Goal: Information Seeking & Learning: Learn about a topic

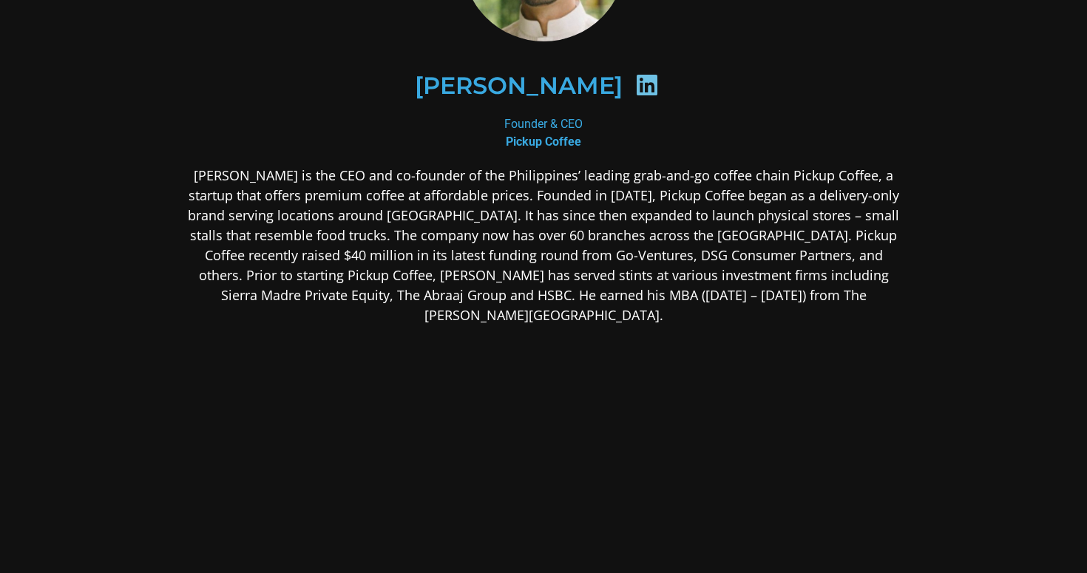
scroll to position [197, 0]
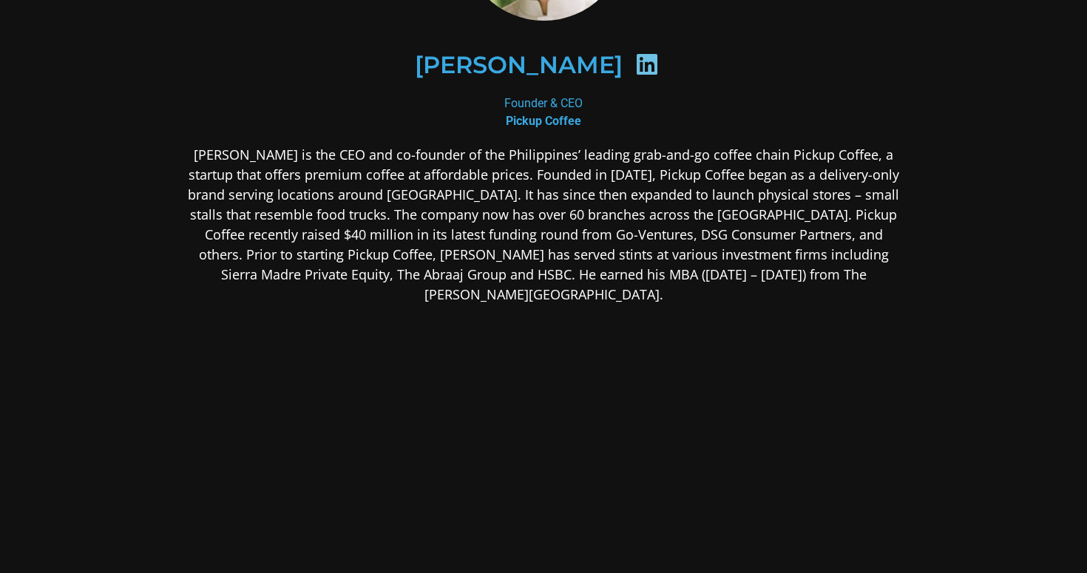
click at [297, 234] on p "[PERSON_NAME] is the CEO and co-founder of the Philippines’ leading grab-and-go…" at bounding box center [543, 225] width 719 height 160
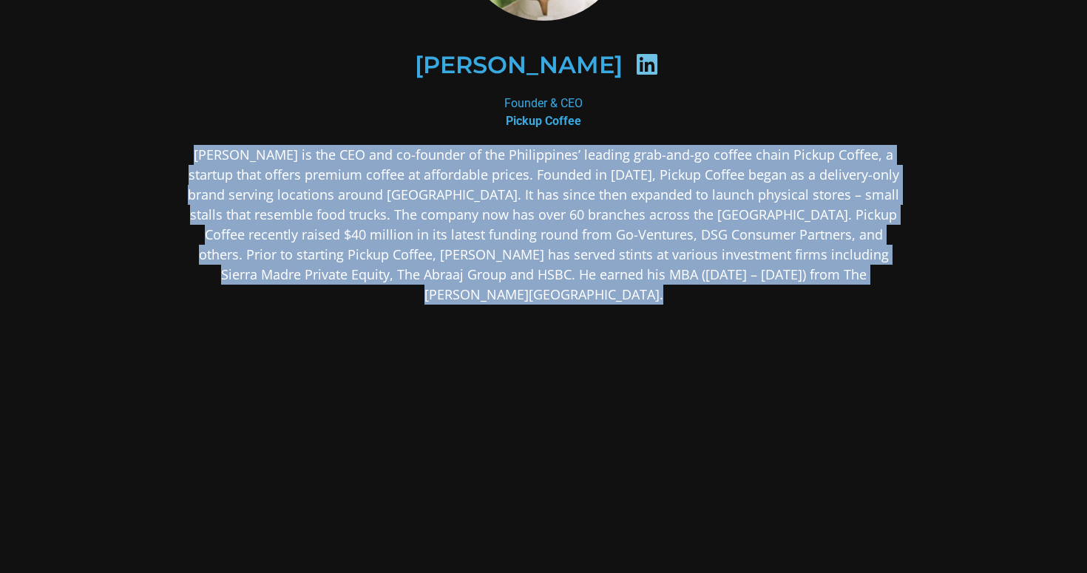
click at [438, 234] on p "[PERSON_NAME] is the CEO and co-founder of the Philippines’ leading grab-and-go…" at bounding box center [543, 225] width 719 height 160
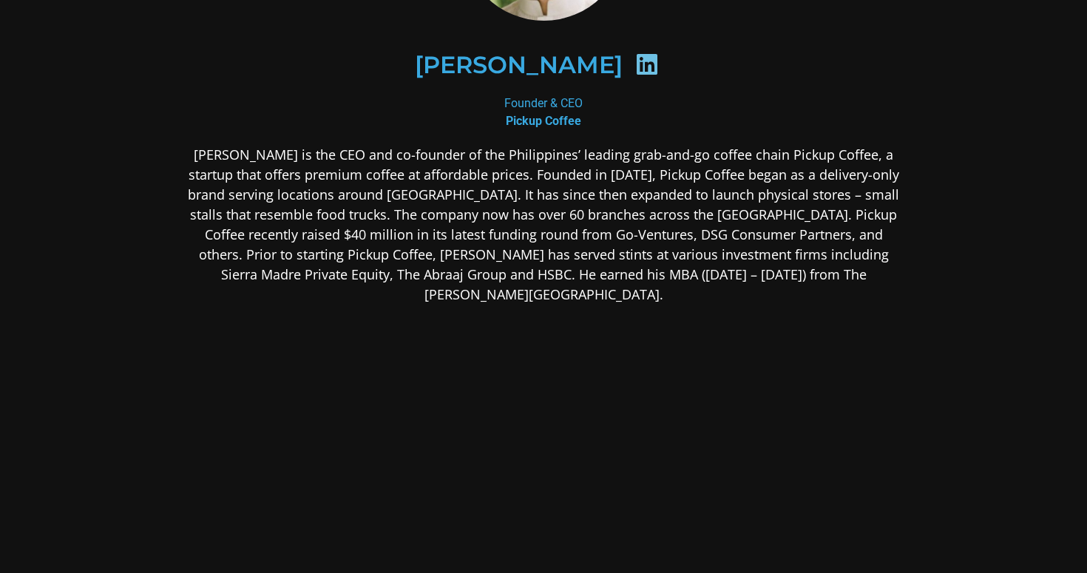
click at [438, 234] on p "[PERSON_NAME] is the CEO and co-founder of the Philippines’ leading grab-and-go…" at bounding box center [543, 225] width 719 height 160
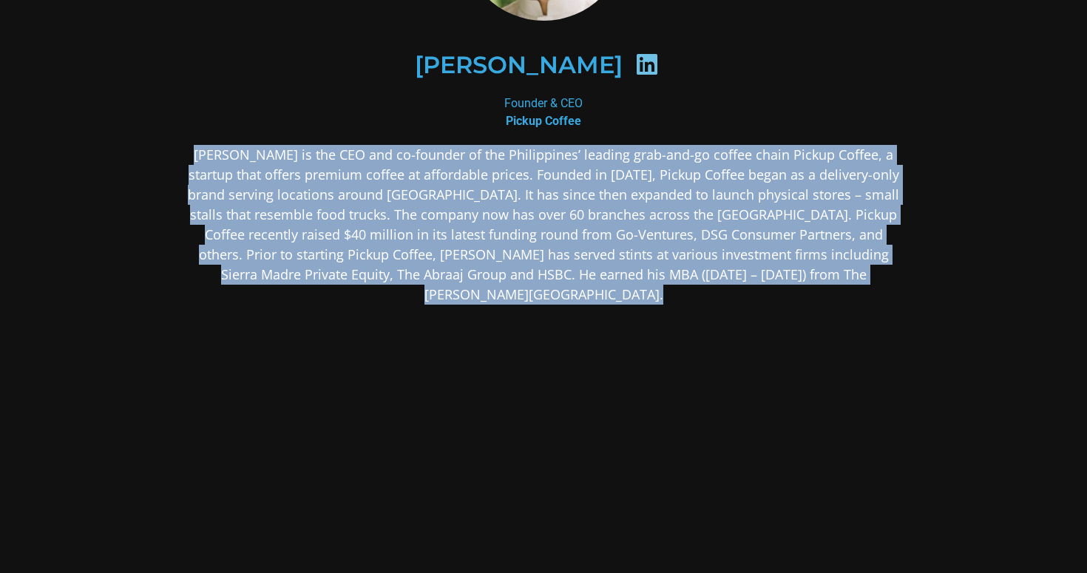
click at [507, 233] on p "[PERSON_NAME] is the CEO and co-founder of the Philippines’ leading grab-and-go…" at bounding box center [543, 225] width 719 height 160
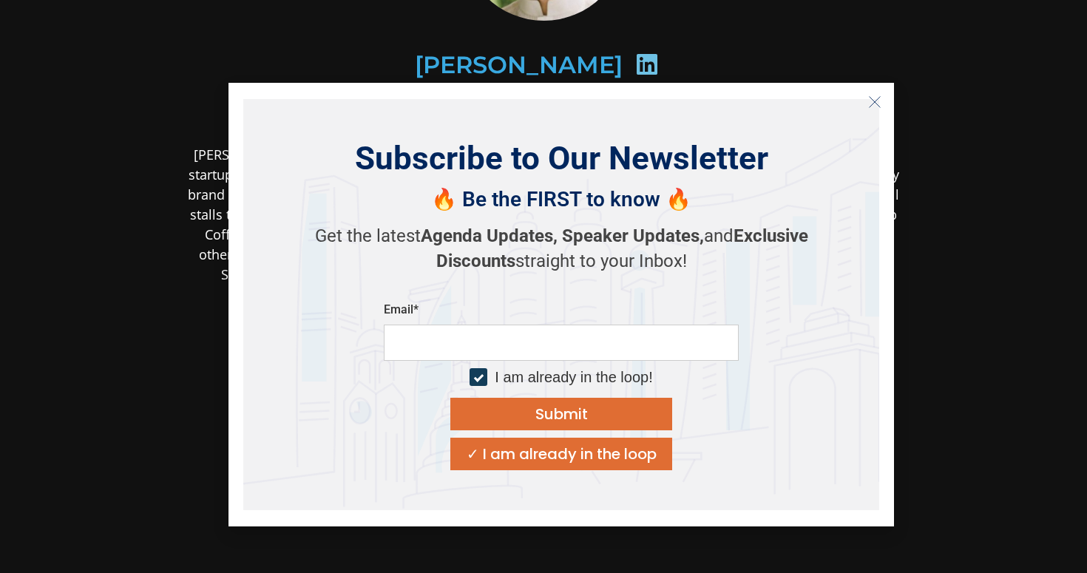
click at [877, 101] on icon "Close" at bounding box center [874, 101] width 13 height 13
